Goal: Find specific page/section: Find specific page/section

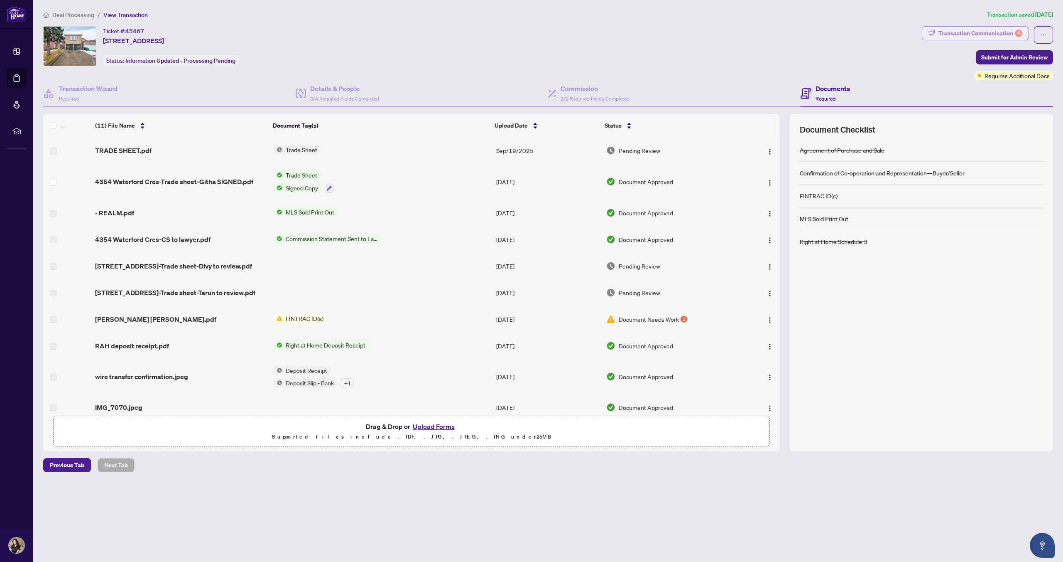
click at [398, 33] on div "Transaction Communication 4" at bounding box center [981, 33] width 84 height 13
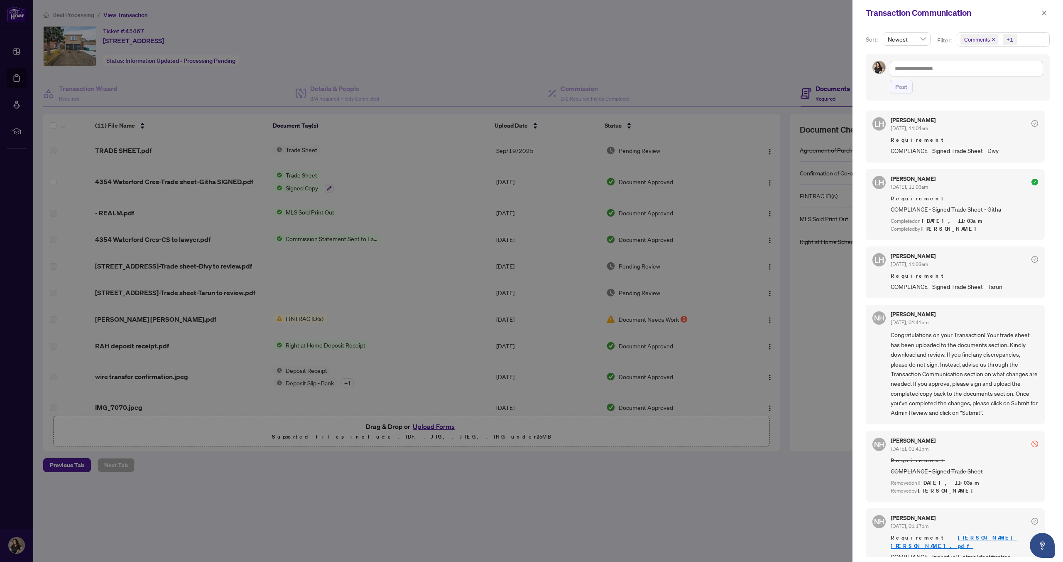
click at [398, 196] on span "Requirement" at bounding box center [964, 198] width 147 height 8
click at [398, 212] on span "COMPLIANCE - Signed Trade Sheet - Githa" at bounding box center [964, 209] width 147 height 10
click at [398, 208] on span "COMPLIANCE - Signed Trade Sheet - Githa" at bounding box center [964, 209] width 147 height 10
click at [398, 191] on div "[PERSON_NAME] [DATE], 11:03am Requirement COMPLIANCE - Signed Trade Sheet - Git…" at bounding box center [964, 204] width 147 height 57
click at [398, 280] on div at bounding box center [531, 281] width 1063 height 562
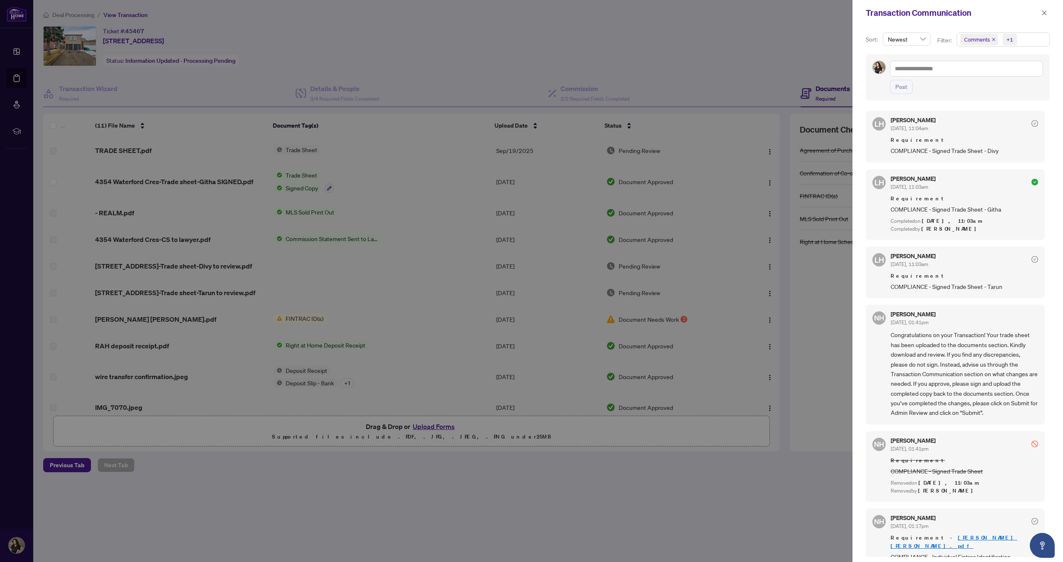
click at [398, 300] on div at bounding box center [531, 281] width 1063 height 562
click at [302, 356] on div at bounding box center [531, 281] width 1063 height 562
click at [398, 12] on icon "close" at bounding box center [1045, 13] width 6 height 6
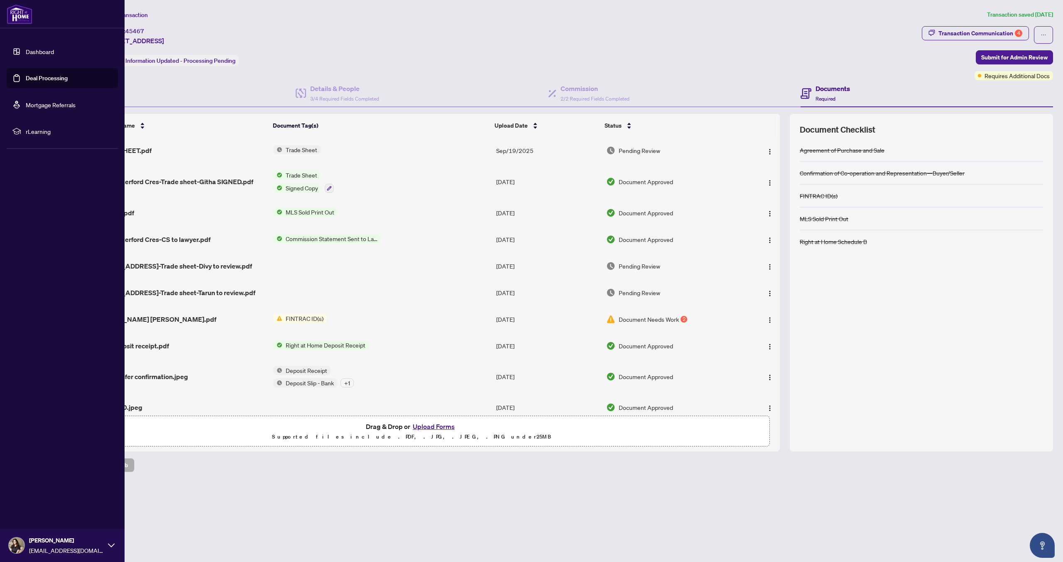
click at [26, 80] on link "Deal Processing" at bounding box center [47, 77] width 42 height 7
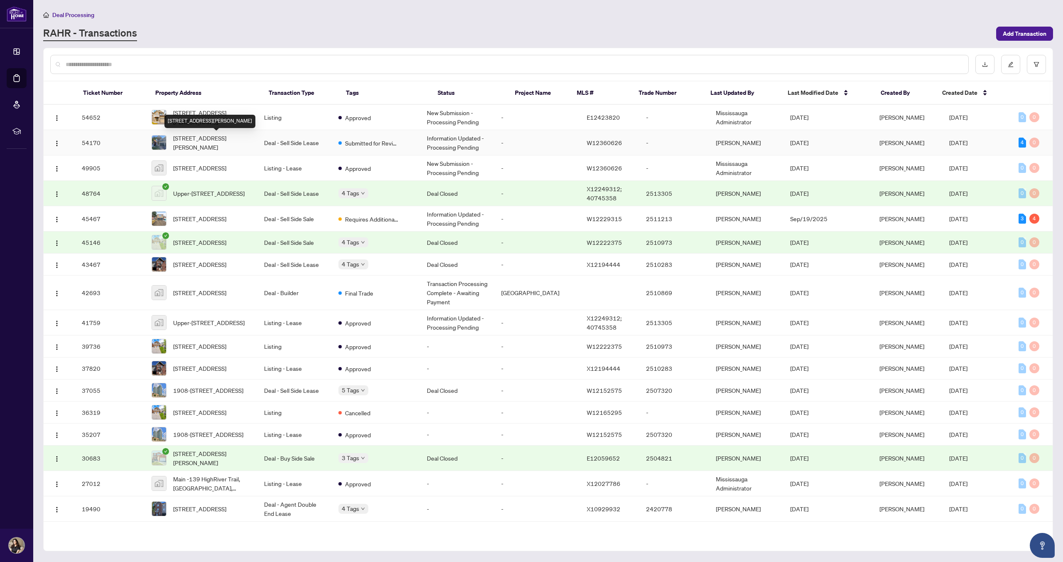
click at [204, 143] on span "[STREET_ADDRESS][PERSON_NAME]" at bounding box center [212, 142] width 78 height 18
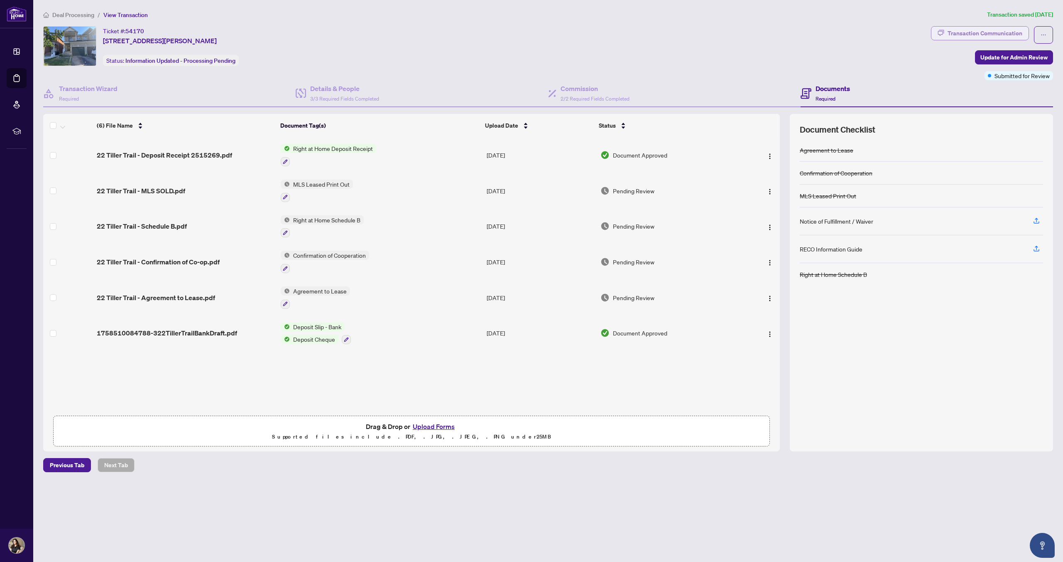
click at [398, 34] on div "Transaction Communication" at bounding box center [985, 33] width 75 height 13
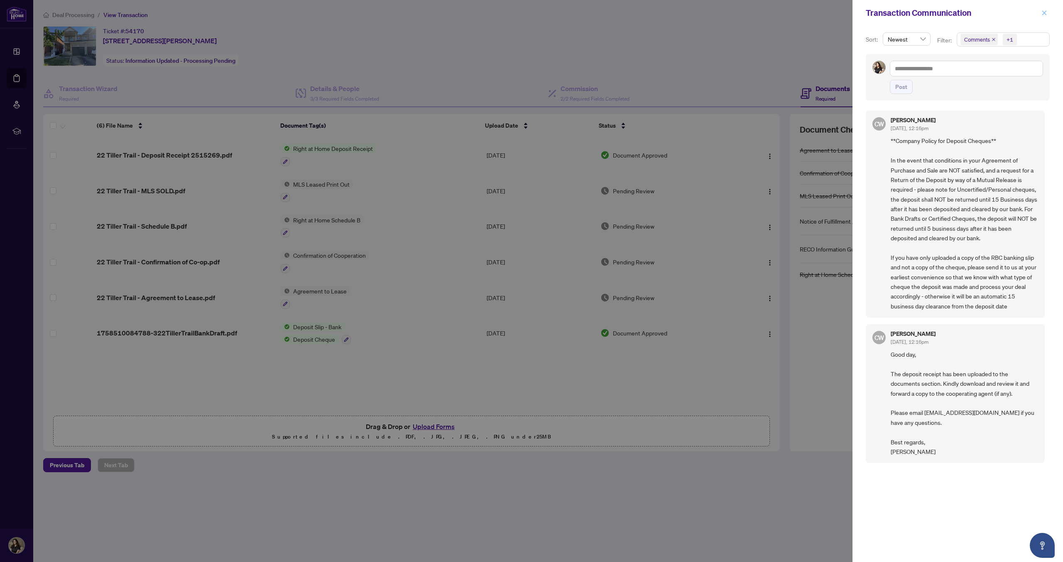
click at [398, 15] on icon "close" at bounding box center [1045, 13] width 6 height 6
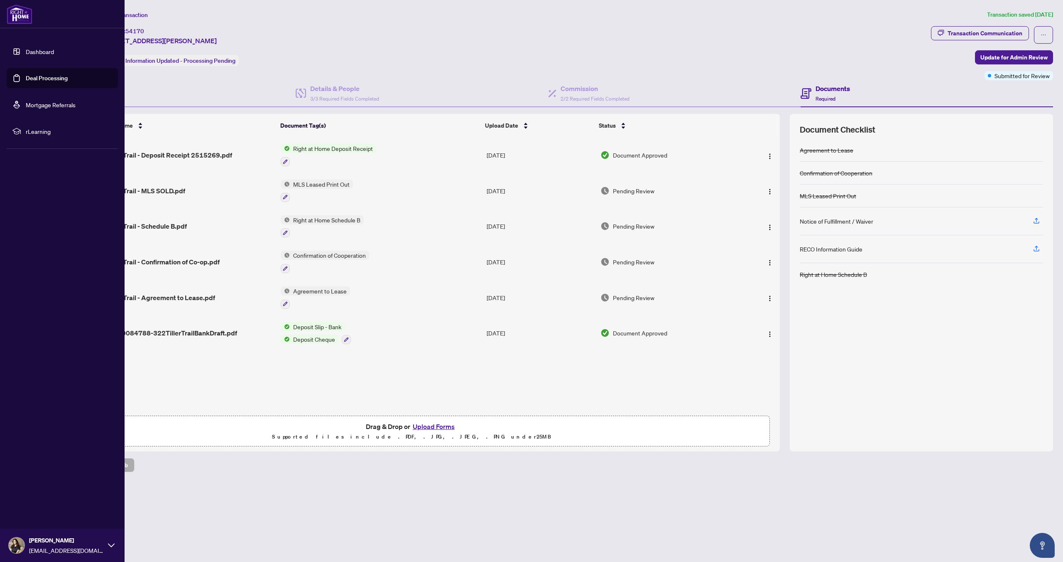
click at [26, 81] on link "Deal Processing" at bounding box center [47, 77] width 42 height 7
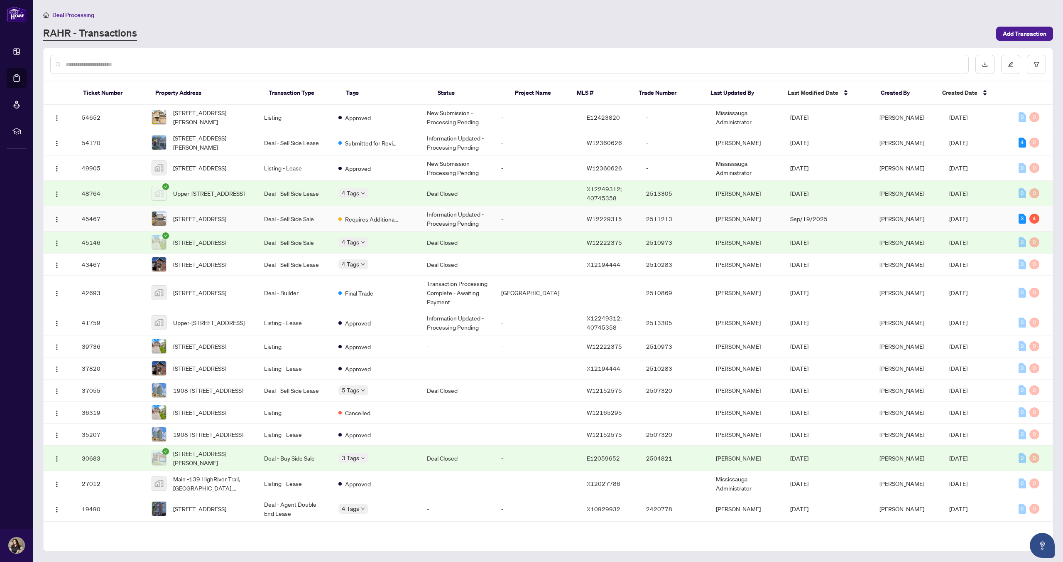
click at [398, 219] on span "[DATE]" at bounding box center [958, 218] width 18 height 7
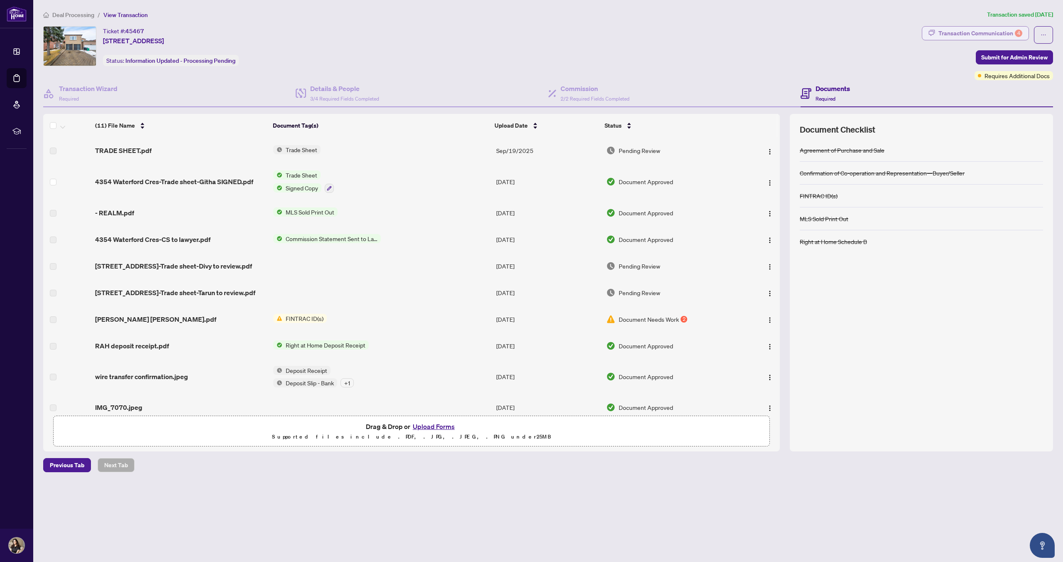
click at [398, 32] on div "Transaction Communication 4" at bounding box center [981, 33] width 84 height 13
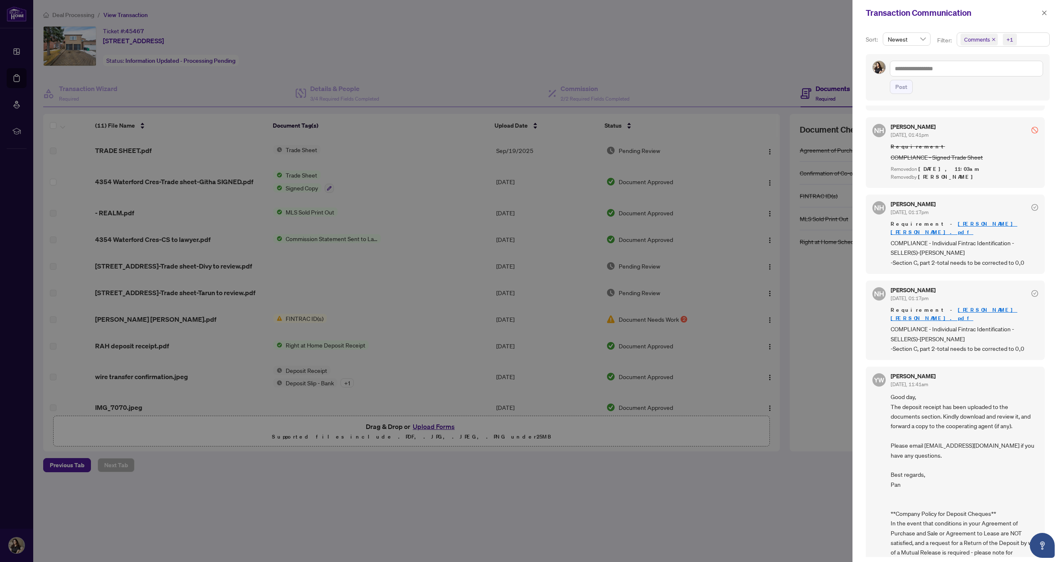
scroll to position [358, 0]
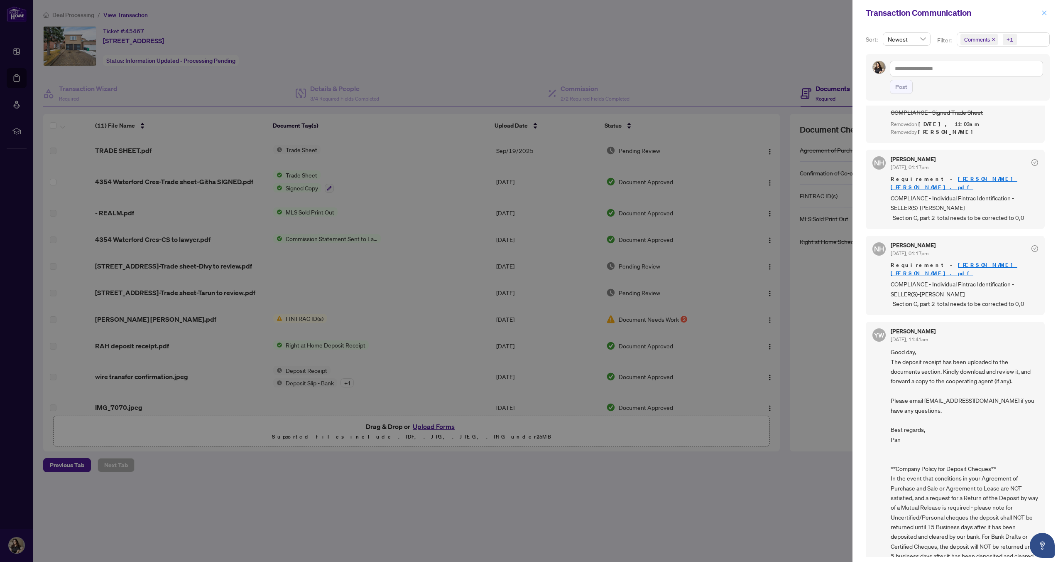
click at [398, 12] on icon "close" at bounding box center [1045, 12] width 5 height 5
